Goal: Information Seeking & Learning: Learn about a topic

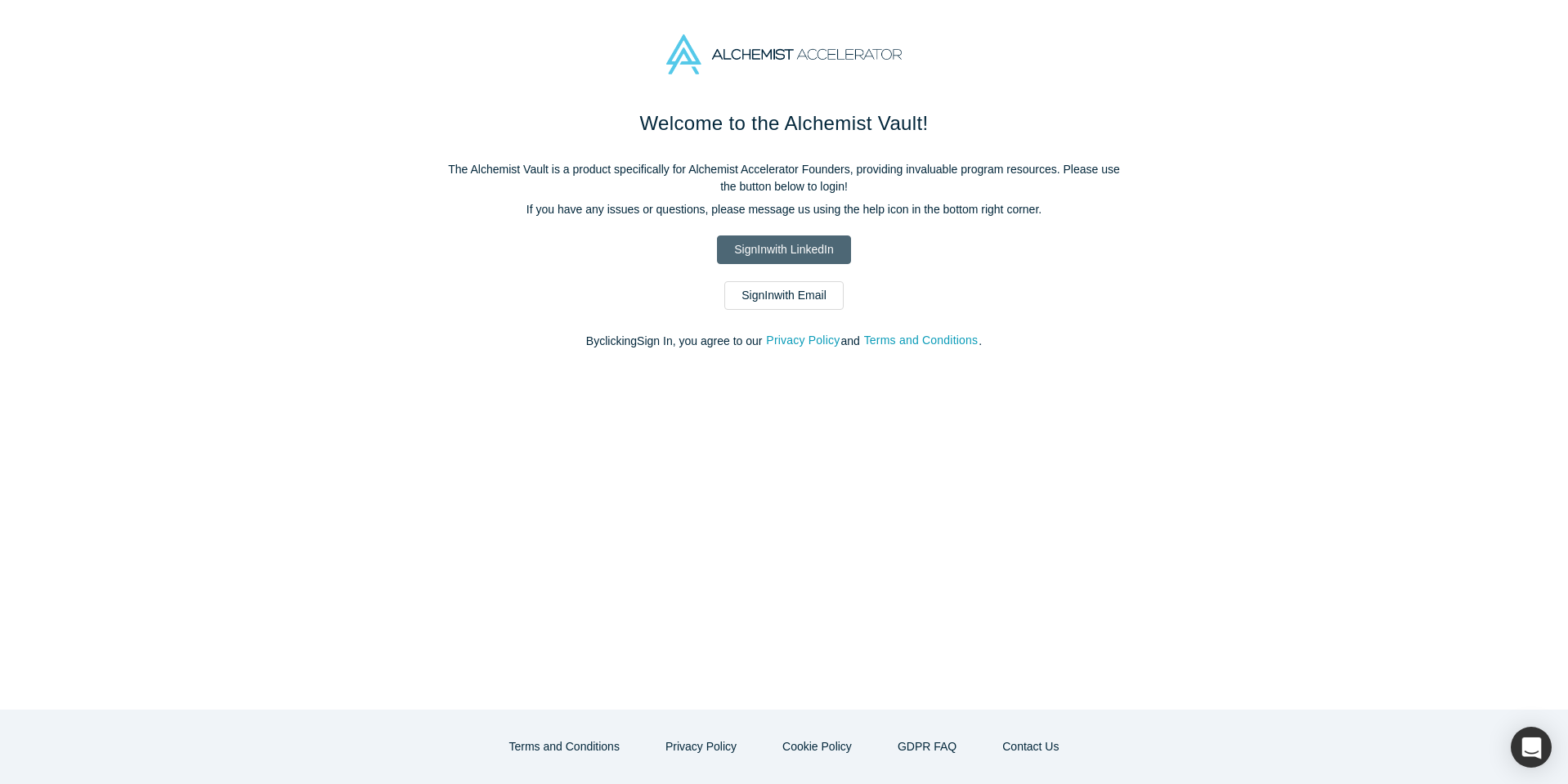
click at [805, 259] on link "Sign In with LinkedIn" at bounding box center [784, 249] width 133 height 28
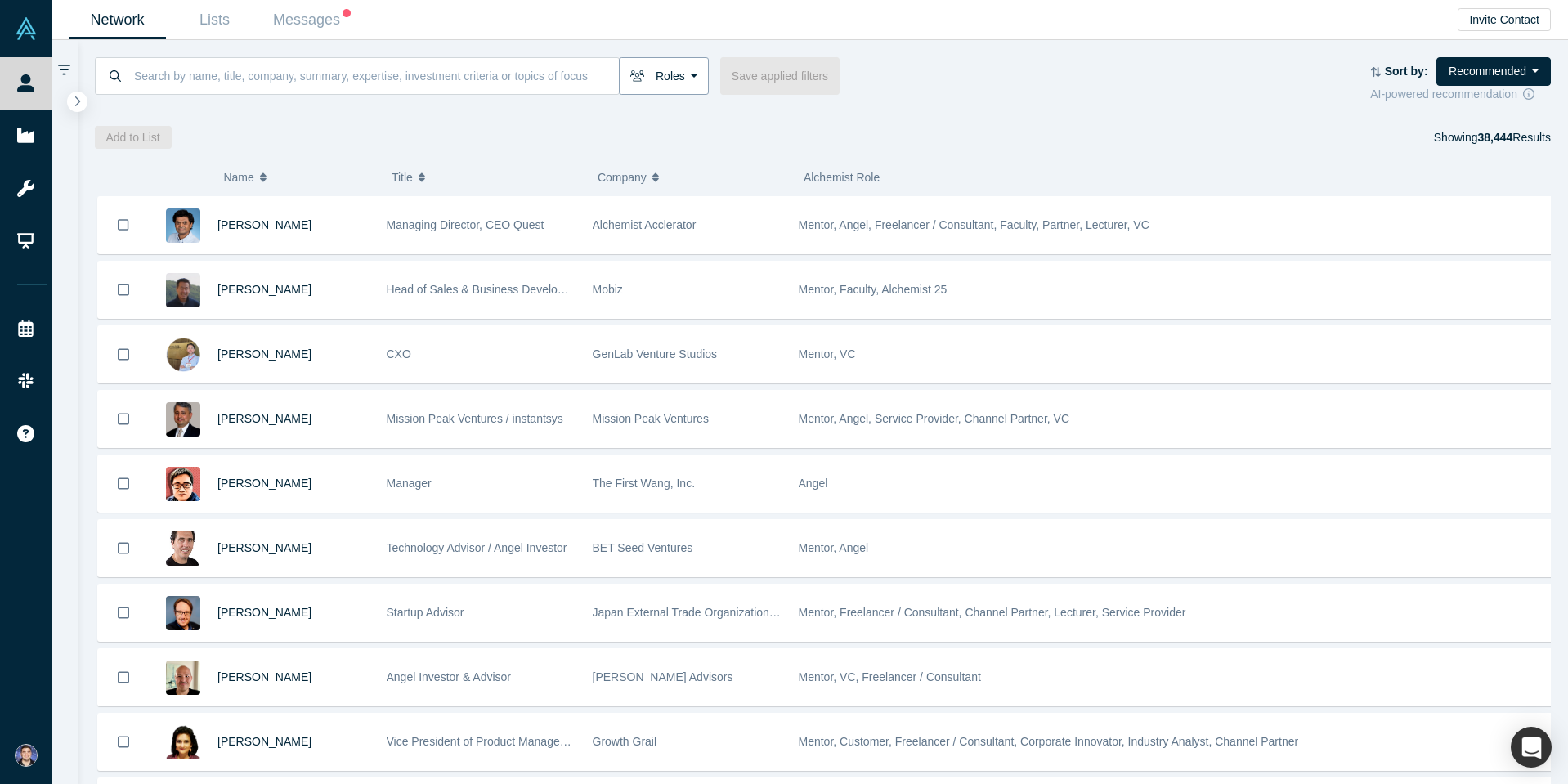
click at [664, 87] on button "Roles" at bounding box center [663, 76] width 90 height 37
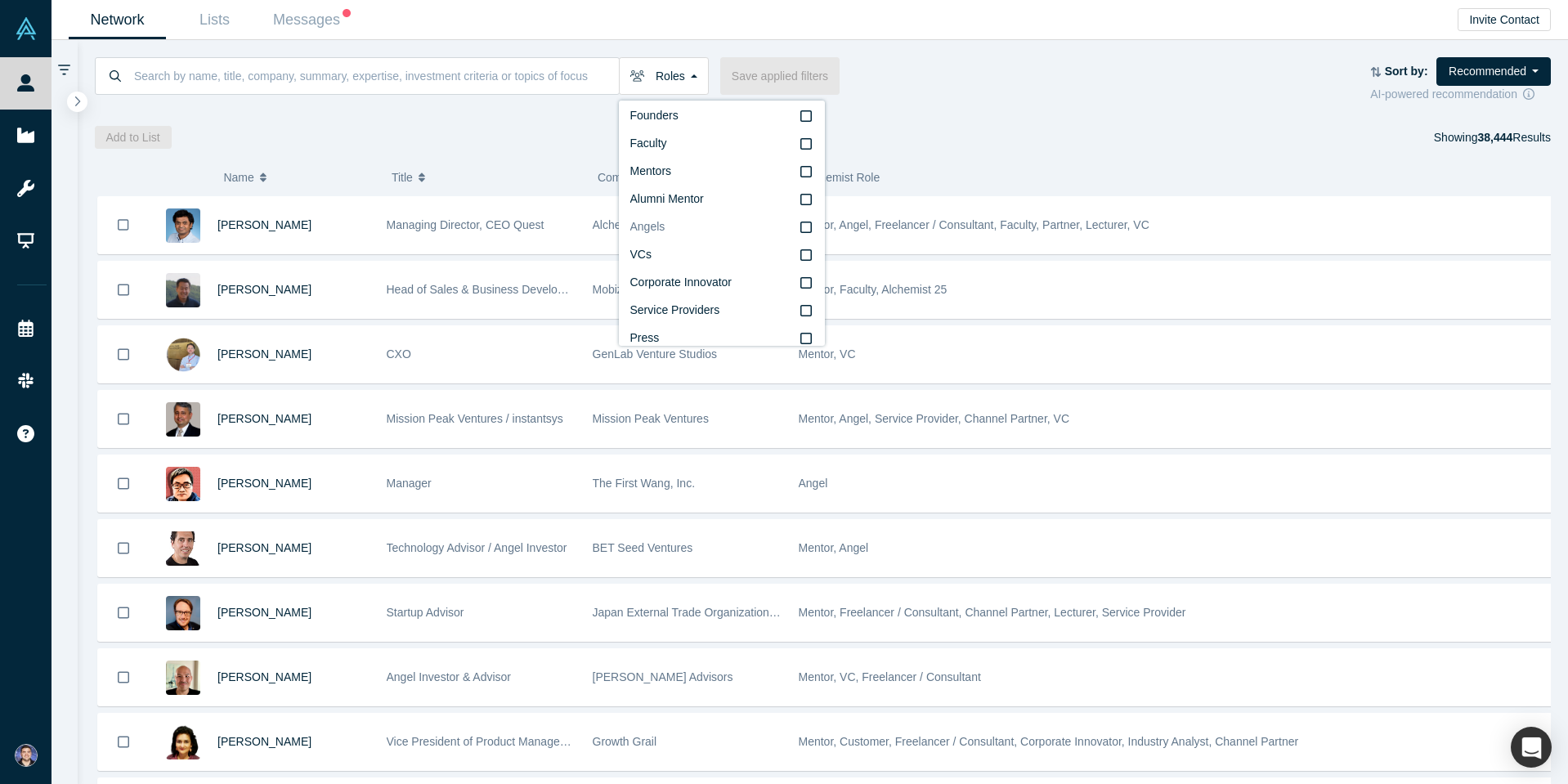
scroll to position [28, 0]
click at [800, 236] on icon at bounding box center [805, 237] width 12 height 13
click at [0, 0] on input "VCs" at bounding box center [0, 0] width 0 height 0
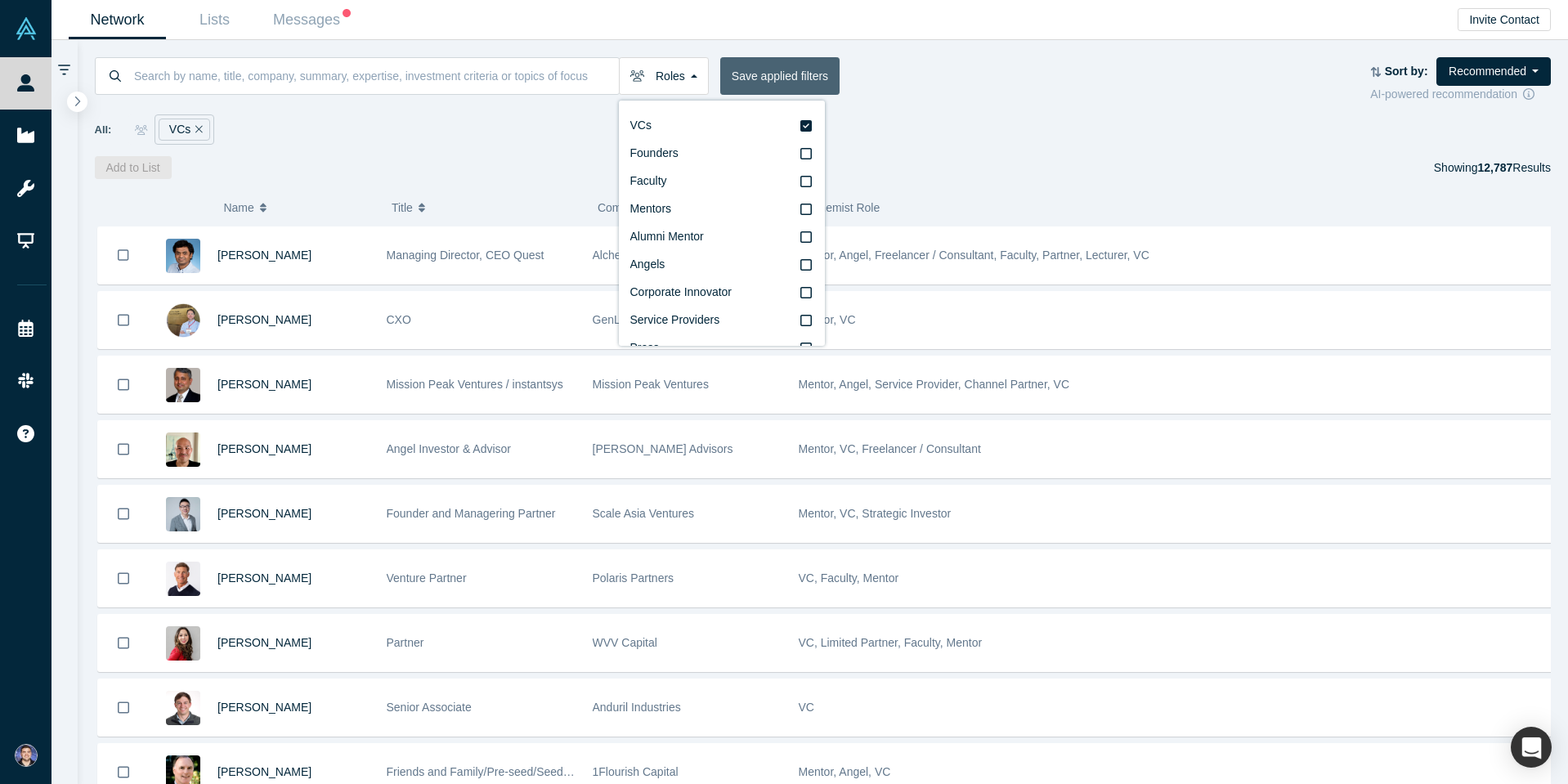
click at [792, 63] on button "Save applied filters" at bounding box center [779, 76] width 119 height 37
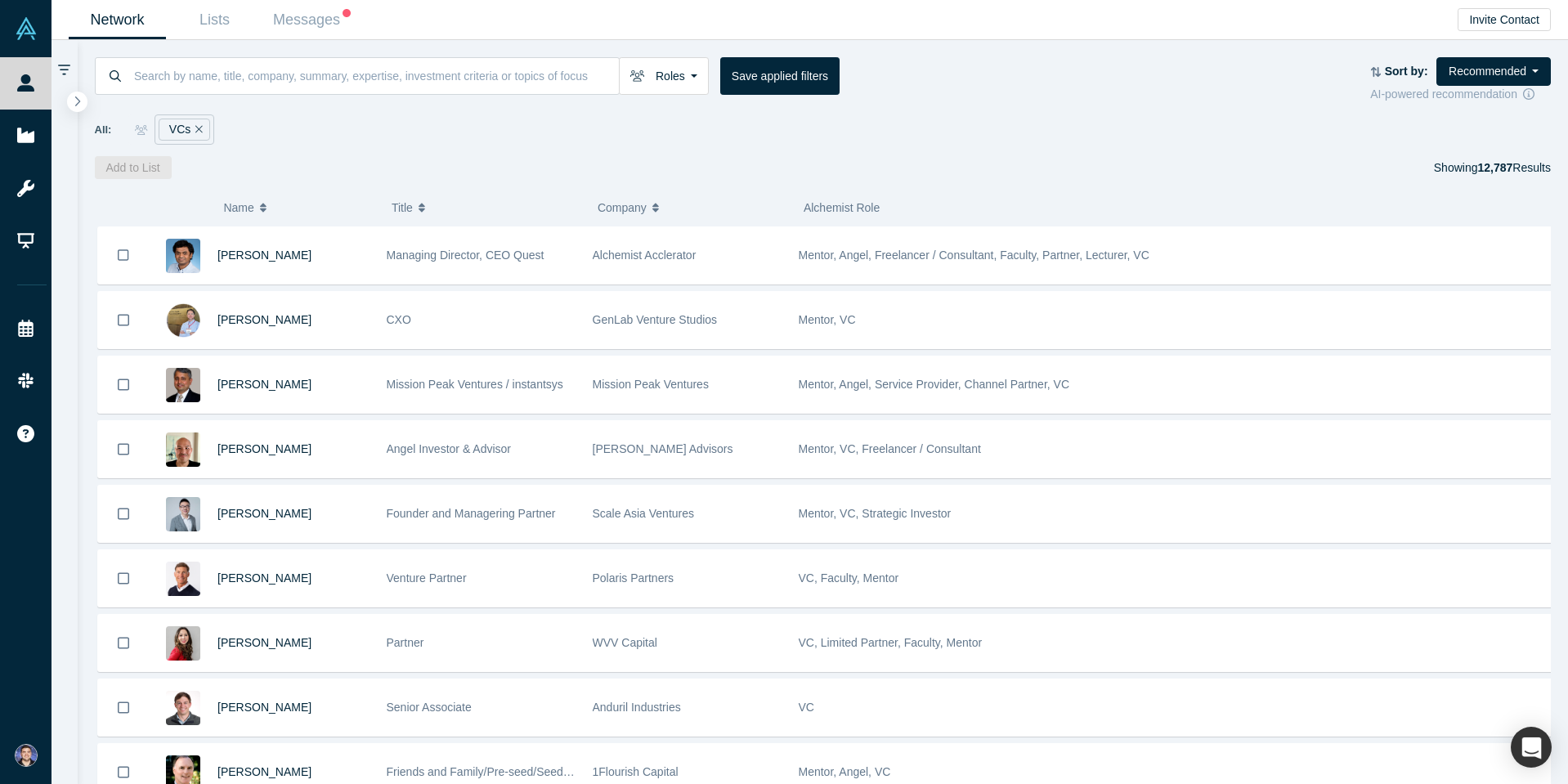
click at [653, 204] on icon "button" at bounding box center [655, 208] width 6 height 12
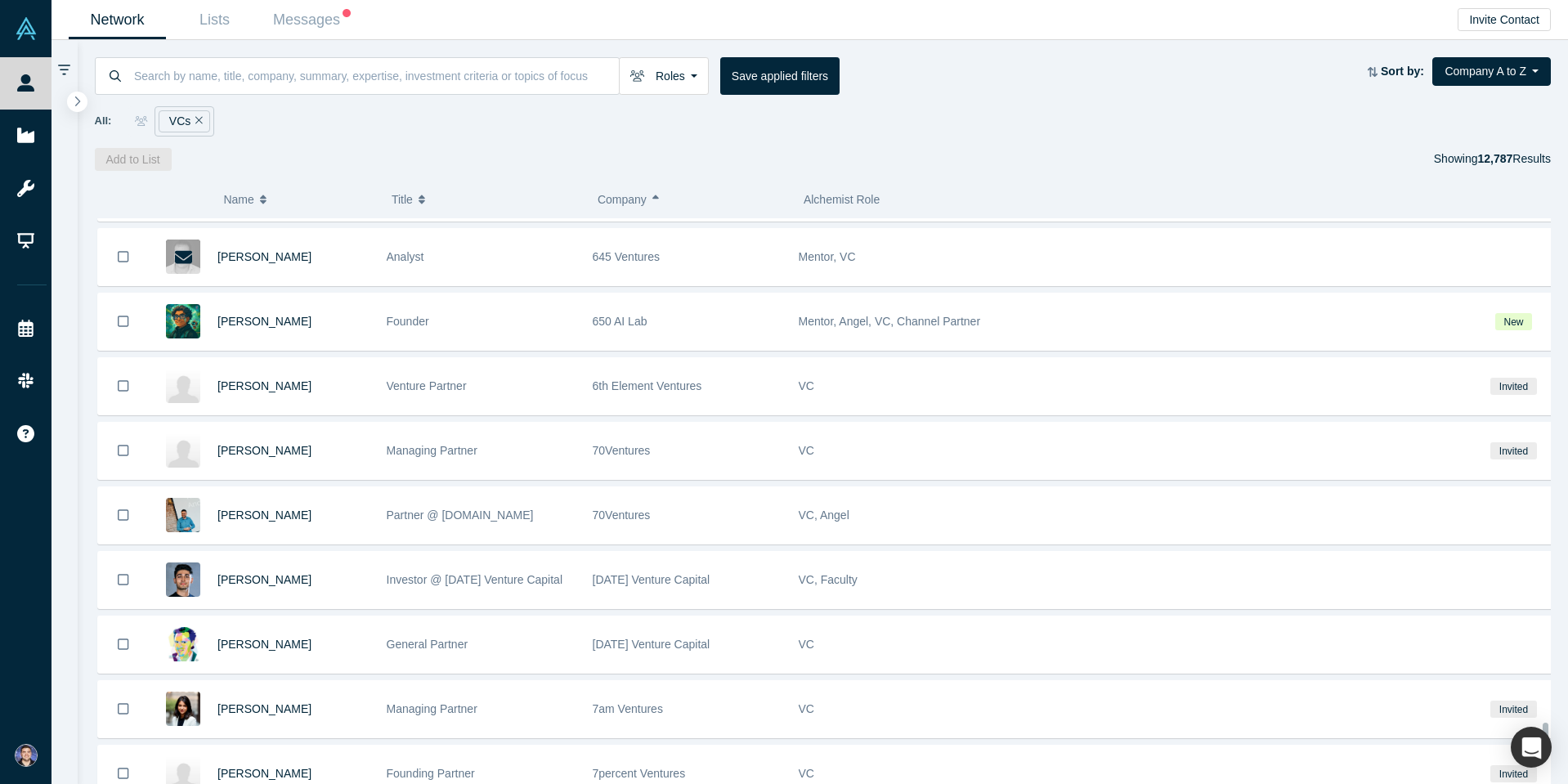
scroll to position [8456, 0]
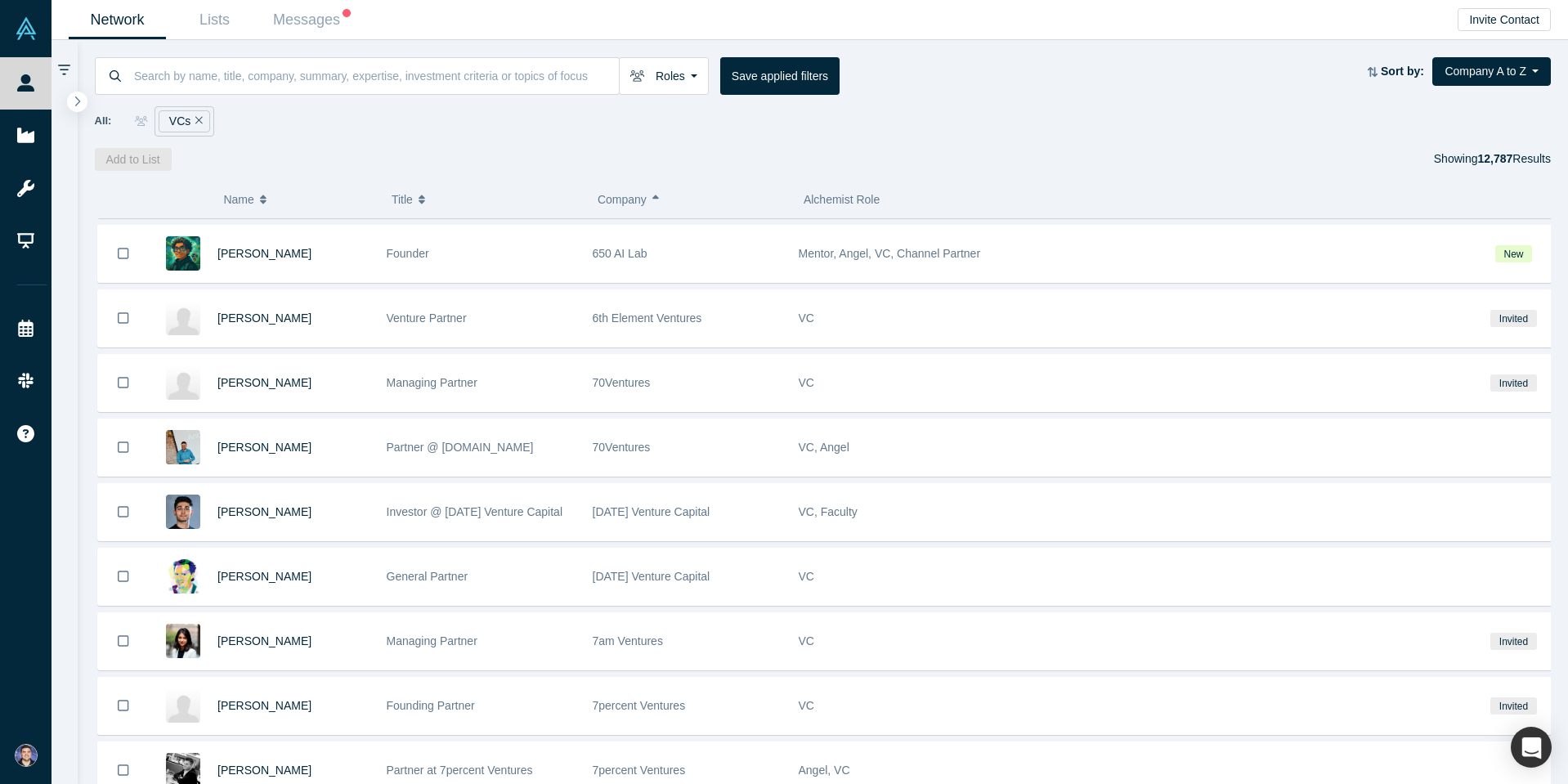
click at [653, 133] on div "All: VCs" at bounding box center [823, 121] width 1456 height 30
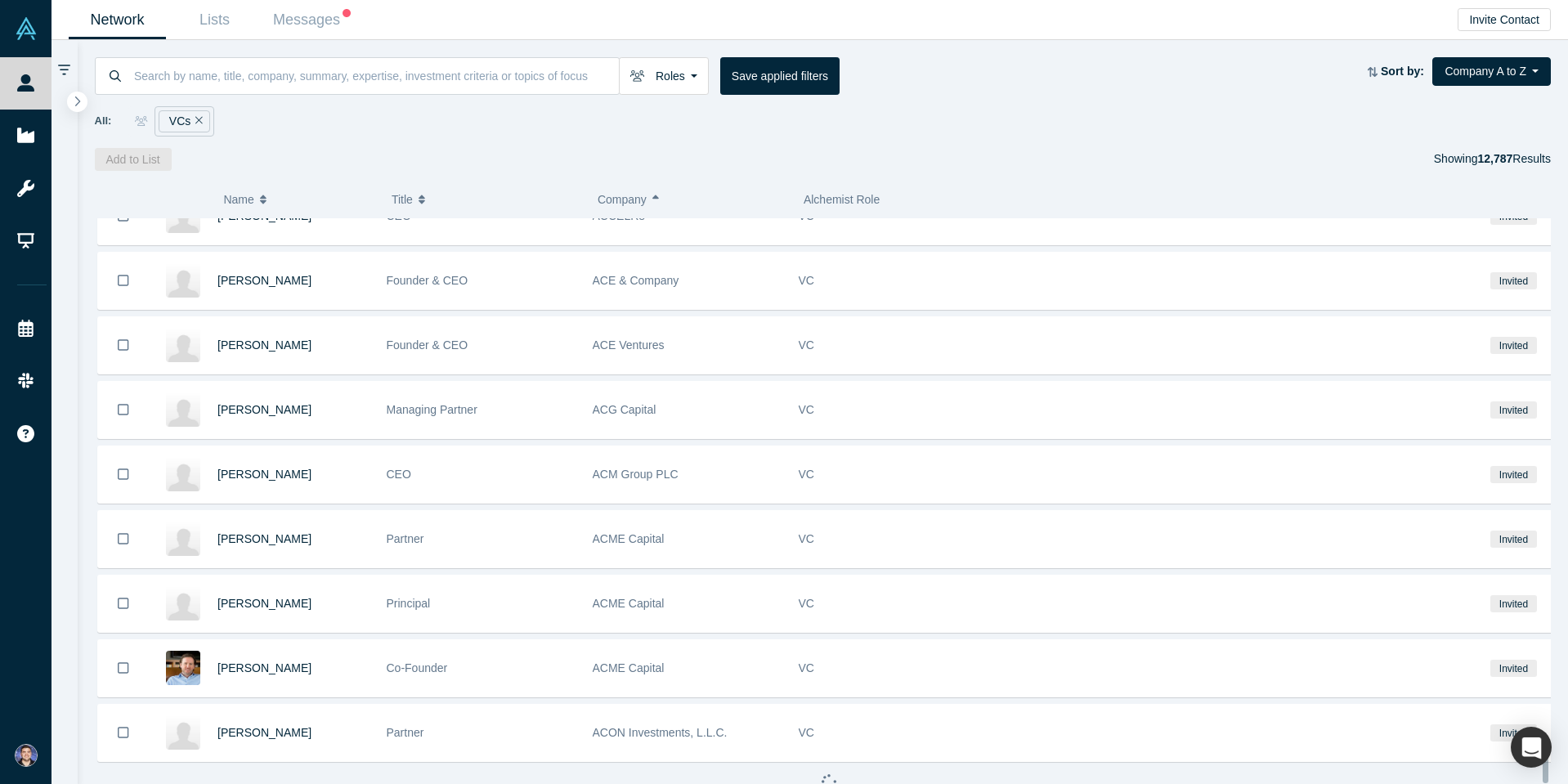
scroll to position [12382, 0]
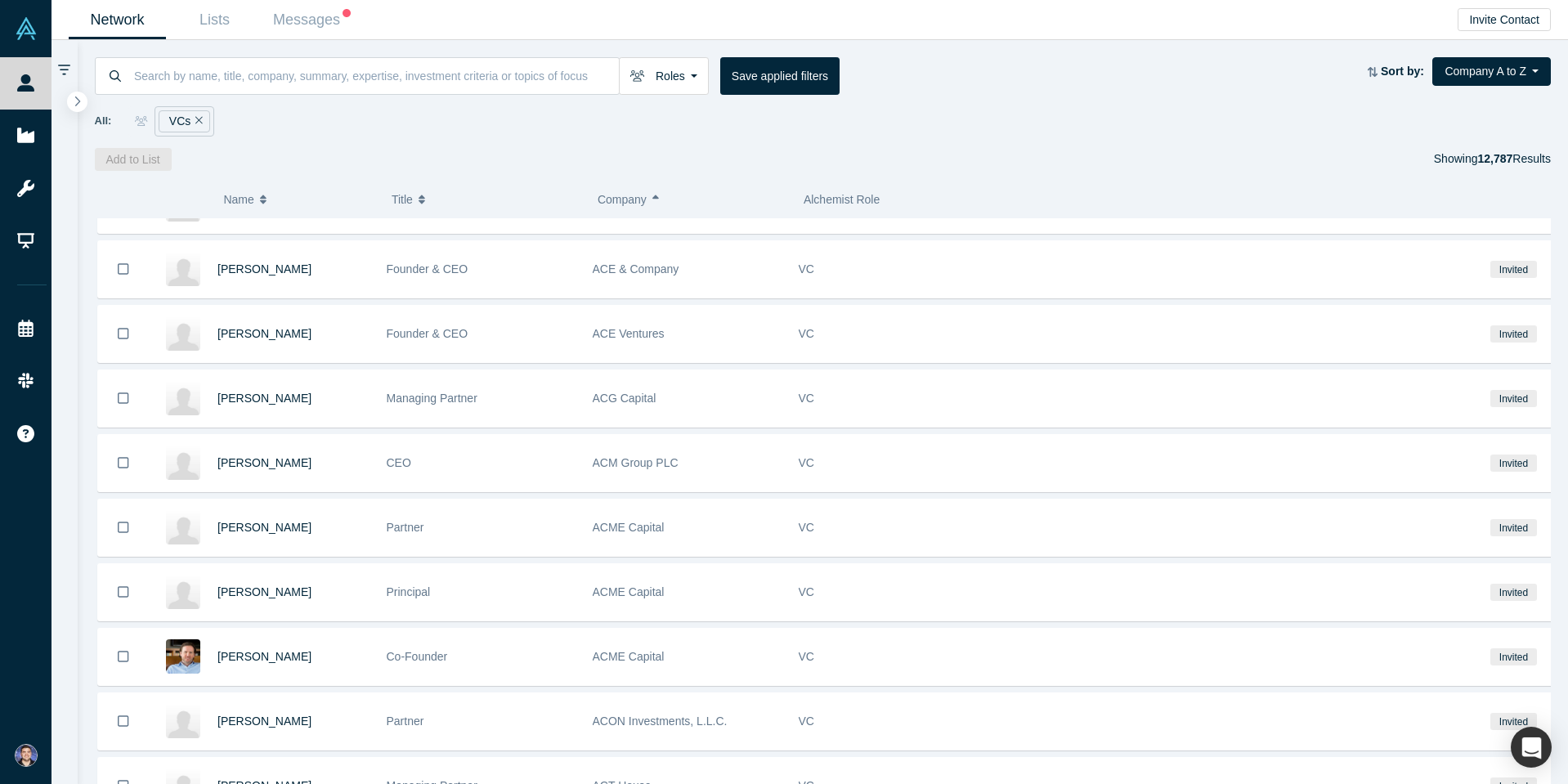
click at [921, 158] on div "Add to List Showing 12,787 Results" at bounding box center [823, 159] width 1456 height 23
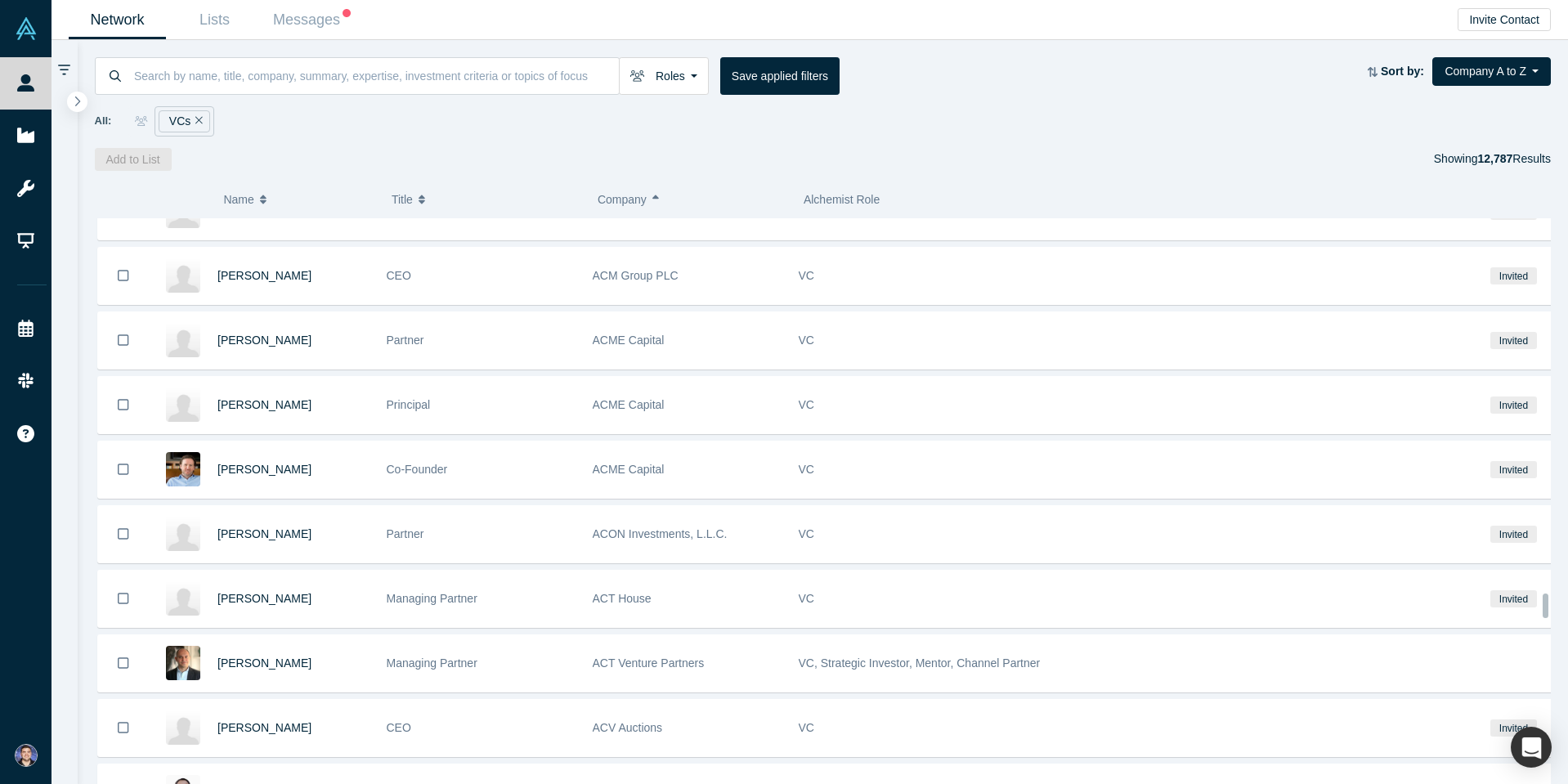
scroll to position [12562, 0]
